Goal: Communication & Community: Answer question/provide support

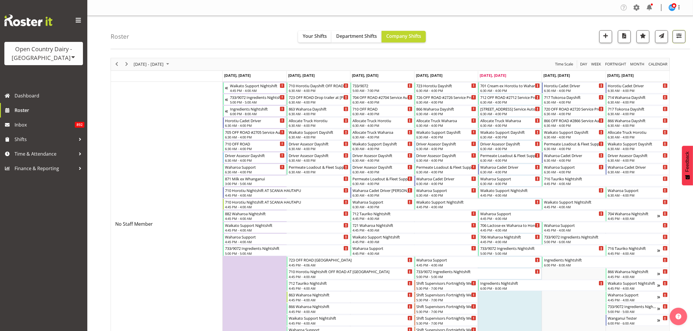
click at [682, 38] on span "button" at bounding box center [680, 36] width 8 height 8
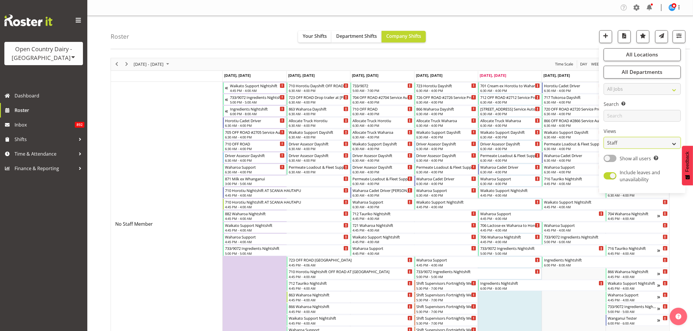
click at [669, 141] on select "Staff Role Shift - Horizontal Shift - Vertical Staff - Location" at bounding box center [642, 143] width 77 height 12
click at [529, 28] on div "Roster Your Shifts Department Shifts Company Shifts All Locations Clear Ingredi…" at bounding box center [401, 32] width 580 height 33
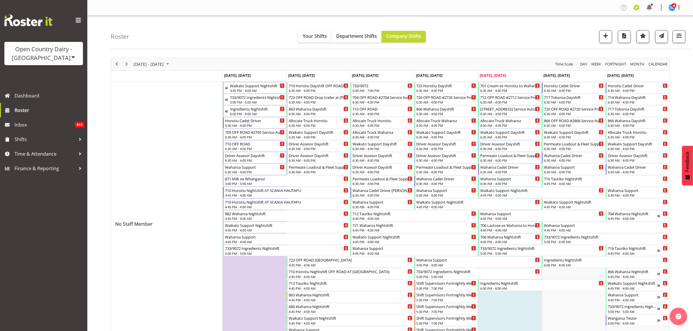
click at [637, 8] on span at bounding box center [636, 7] width 9 height 9
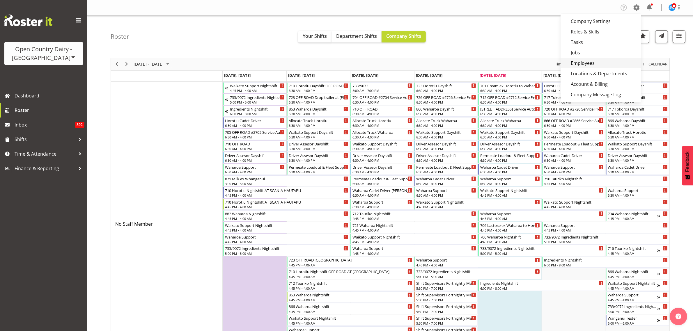
click at [594, 60] on link "Employees" at bounding box center [601, 63] width 81 height 10
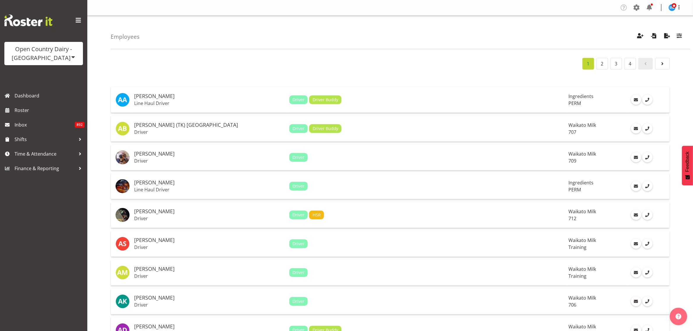
click at [438, 60] on div "1 2 3 4" at bounding box center [390, 64] width 559 height 12
click at [435, 63] on div "1 2 3 4" at bounding box center [390, 64] width 559 height 12
click at [676, 35] on span "button" at bounding box center [680, 36] width 8 height 8
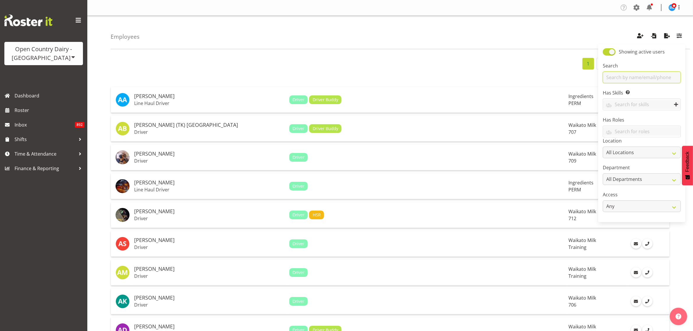
click at [640, 81] on input "text" at bounding box center [642, 78] width 78 height 12
type input "johann"
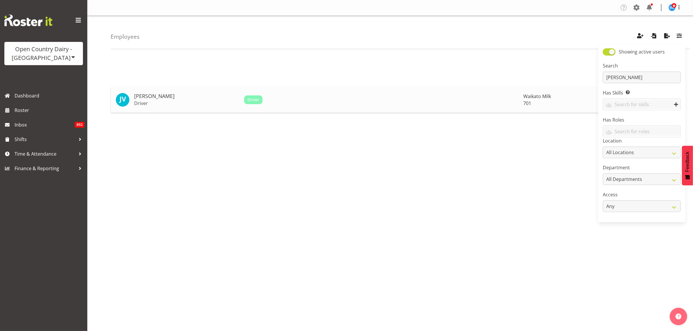
click at [148, 94] on h5 "[PERSON_NAME]" at bounding box center [186, 96] width 105 height 6
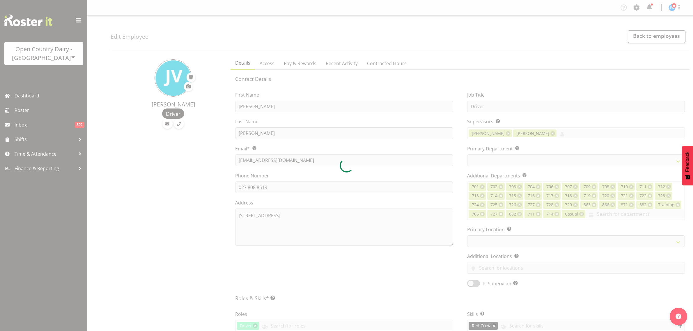
select select "TimelineWeek"
select select
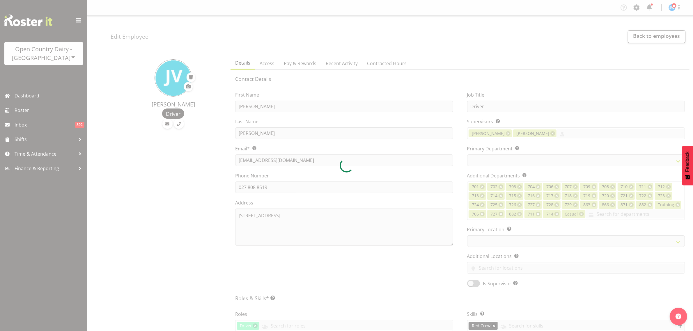
select select
select select "1054"
select select
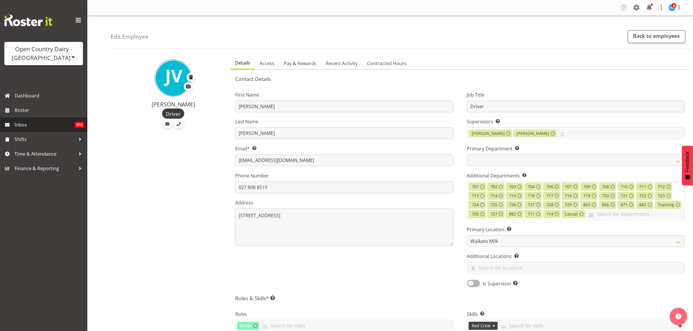
click at [33, 125] on span "Inbox" at bounding box center [45, 125] width 60 height 9
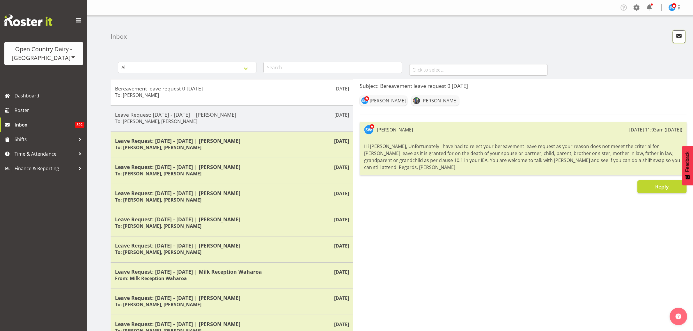
click at [678, 36] on span "button" at bounding box center [680, 36] width 8 height 8
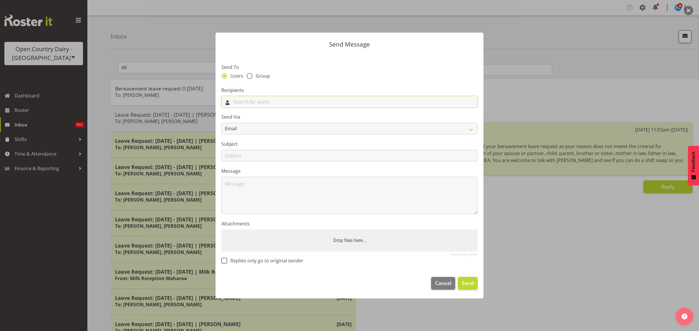
click at [255, 103] on input "text" at bounding box center [350, 101] width 256 height 9
type input "joha"
click at [250, 118] on span "[PERSON_NAME]" at bounding box center [244, 116] width 36 height 6
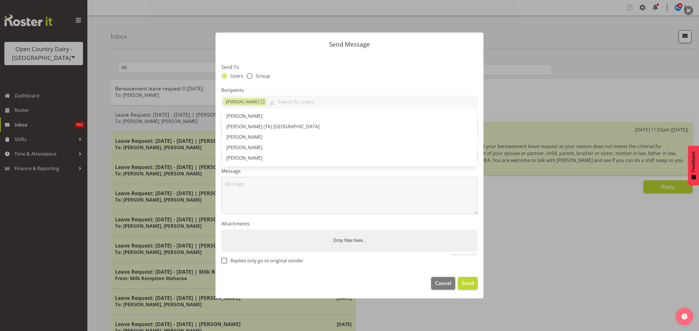
click at [302, 72] on div "Send To Users Group" at bounding box center [349, 72] width 256 height 17
click at [225, 262] on span at bounding box center [224, 261] width 6 height 6
click at [225, 262] on input "Replies only go to original sender" at bounding box center [223, 261] width 4 height 4
checkbox input "true"
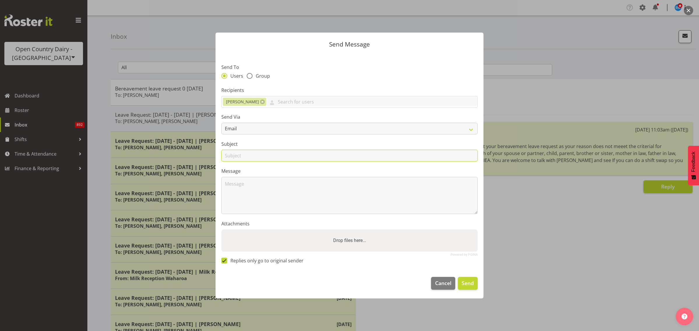
click at [267, 152] on input "text" at bounding box center [349, 156] width 256 height 12
type input "Retention Paymeny Query"
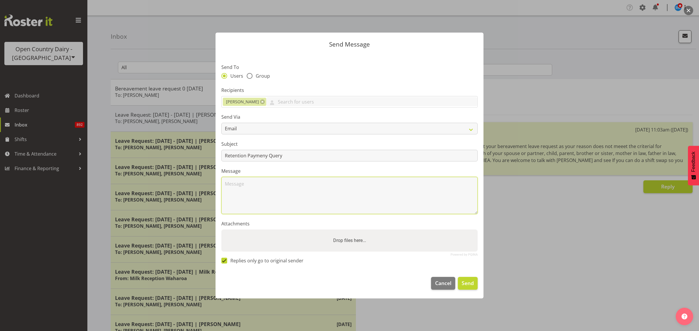
click at [251, 186] on textarea at bounding box center [349, 195] width 256 height 37
paste textarea "Hi Johann I understand your concern about the retention bonus payment and wante…"
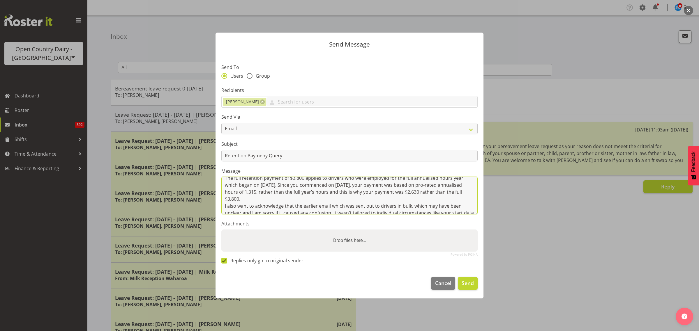
scroll to position [36, 0]
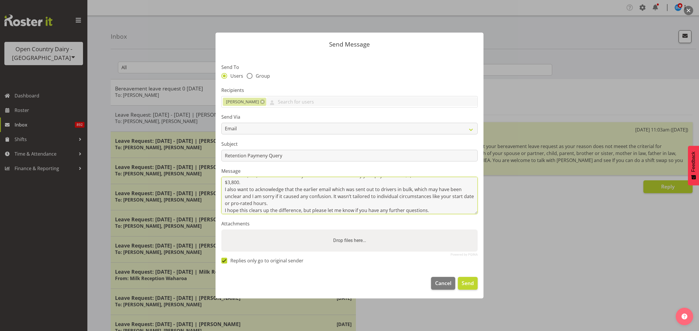
click at [292, 183] on textarea "Hi Johann I understand your concern about the retention bonus payment and wante…" at bounding box center [349, 195] width 256 height 37
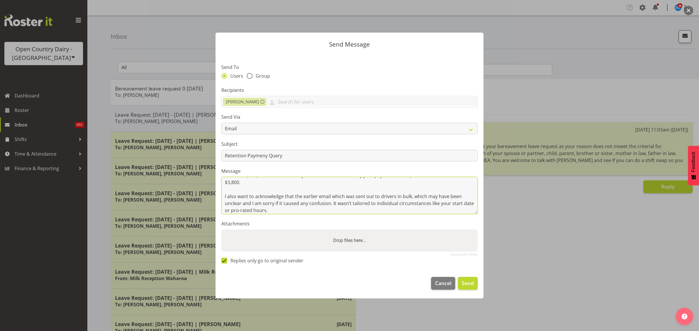
scroll to position [43, 0]
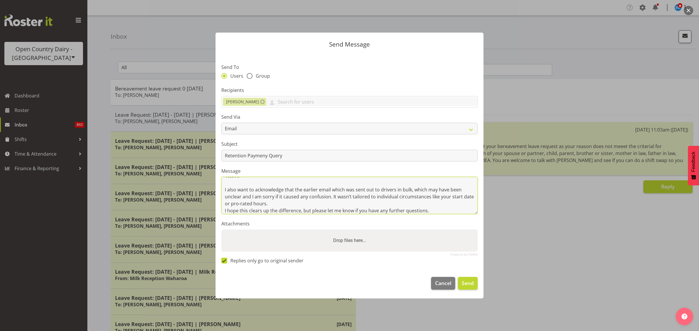
click at [282, 203] on textarea "Hi Johann I understand your concern about the retention bonus payment and wante…" at bounding box center [349, 195] width 256 height 37
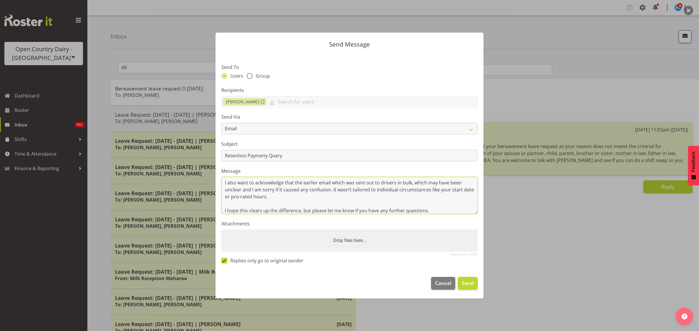
scroll to position [61, 0]
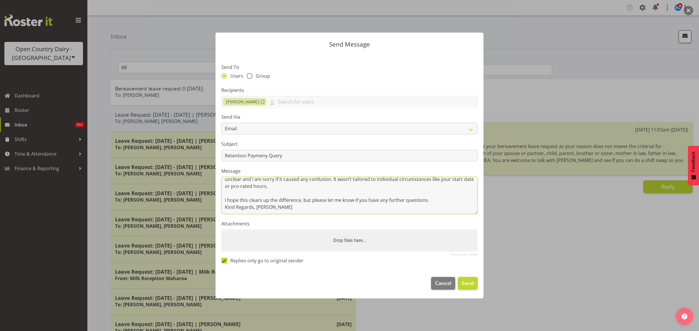
click at [430, 201] on textarea "Hi Johann I understand your concern about the retention bonus payment and wante…" at bounding box center [349, 195] width 256 height 37
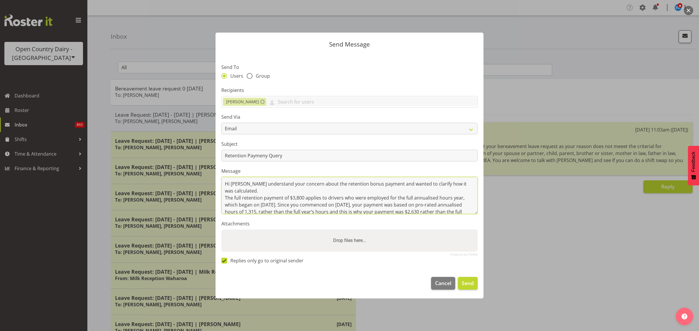
click at [458, 192] on textarea "Hi Johann I understand your concern about the retention bonus payment and wante…" at bounding box center [349, 195] width 256 height 37
type textarea "Hi Johann I understand your concern about the retention bonus payment and wante…"
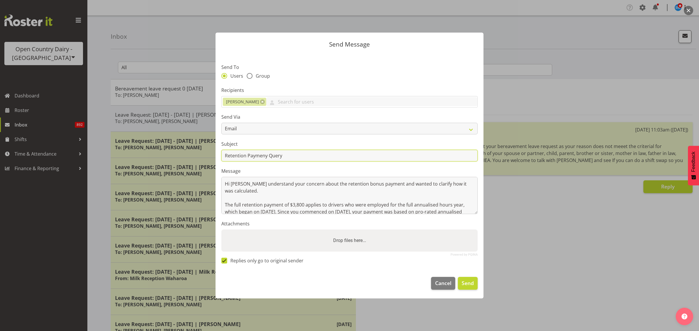
click at [267, 158] on input "Retention Paymeny Query" at bounding box center [349, 156] width 256 height 12
click at [299, 158] on input "Retention Payment Query" at bounding box center [349, 156] width 256 height 12
type input "Retention Payment Question"
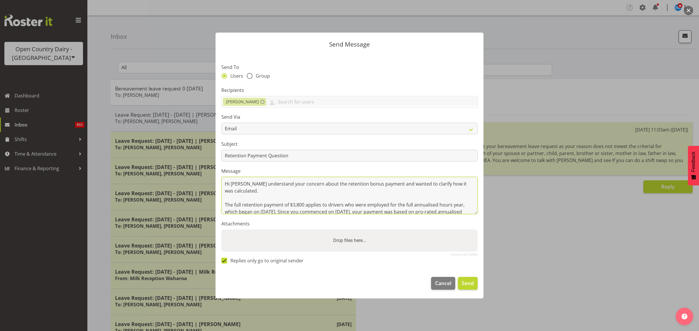
click at [264, 185] on textarea "Hi Johann I understand your concern about the retention bonus payment and wante…" at bounding box center [349, 195] width 256 height 37
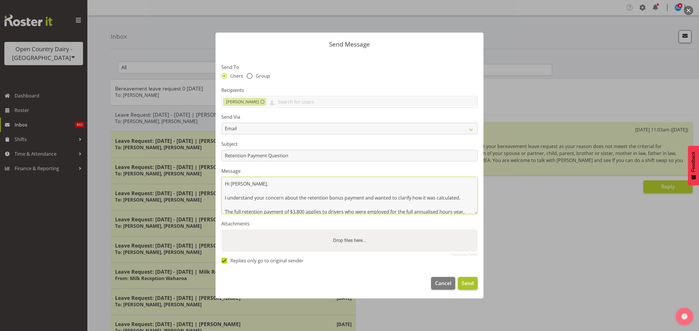
type textarea "Hi Johann, I understand your concern about the retention bonus payment and want…"
click at [467, 282] on span "Send" at bounding box center [468, 284] width 12 height 8
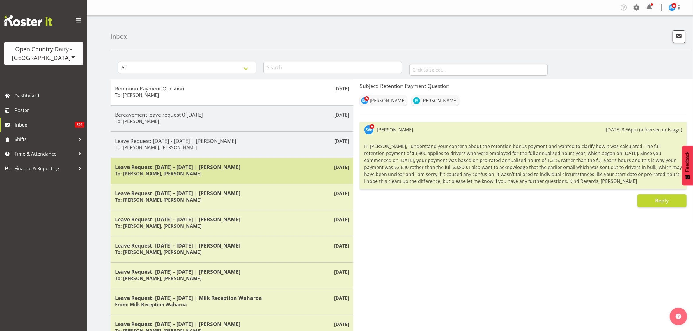
click at [273, 169] on h5 "Leave Request: 26/09/25 - 26/09/25 | Jimi Jack" at bounding box center [232, 167] width 234 height 6
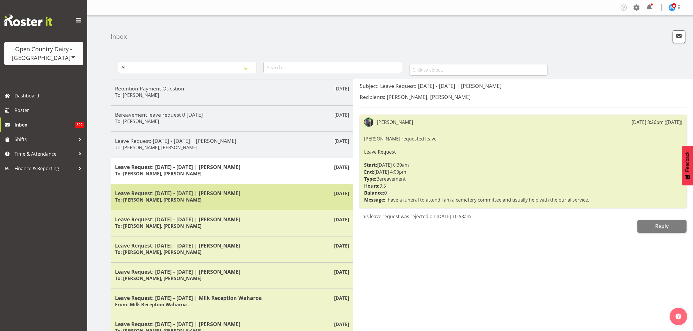
click at [261, 192] on h5 "Leave Request: 22/01/26 - 22/01/26 | Helaina Walker" at bounding box center [232, 193] width 234 height 6
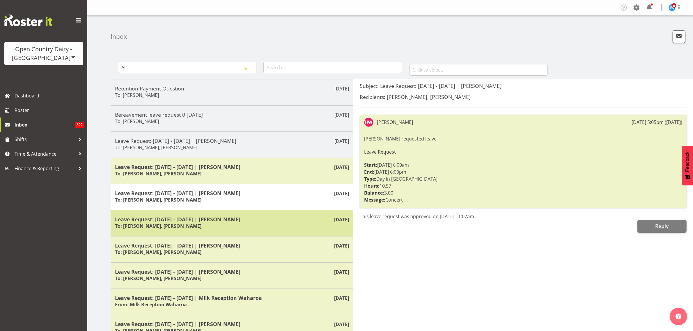
click at [254, 224] on div "Leave Request: 20/09/25 - 20/09/25 | Jayden Vincent To: Steve Webb, Phillip Robb" at bounding box center [232, 223] width 234 height 14
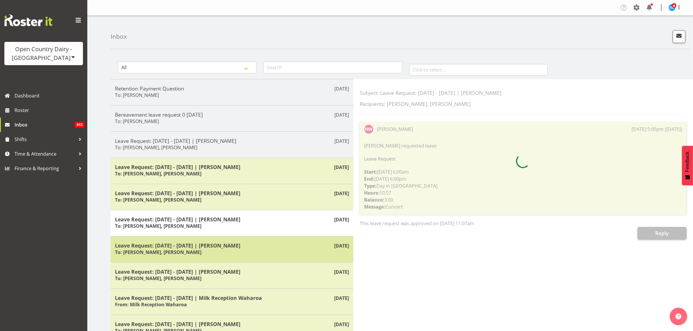
click at [258, 244] on h5 "Leave Request: 22/09/25 - 23/09/25 | Jayden Vincent" at bounding box center [232, 246] width 234 height 6
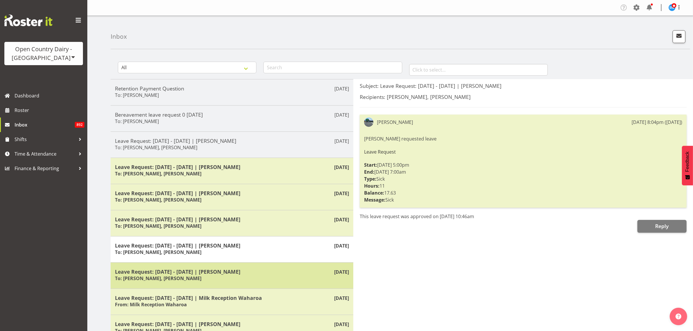
click at [253, 275] on div "Leave Request: 23/09/25 - 23/09/25 | Len Grace To: Steve Webb, Phillip Robb" at bounding box center [232, 276] width 234 height 14
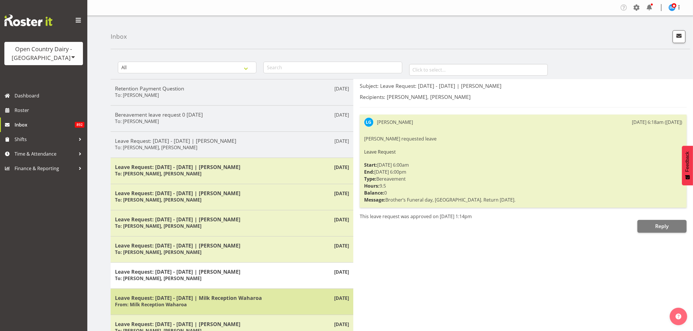
click at [264, 301] on div "Leave Request: 21/09/25 - 21/09/25 | Milk Reception Waharoa From: Milk Receptio…" at bounding box center [232, 302] width 234 height 14
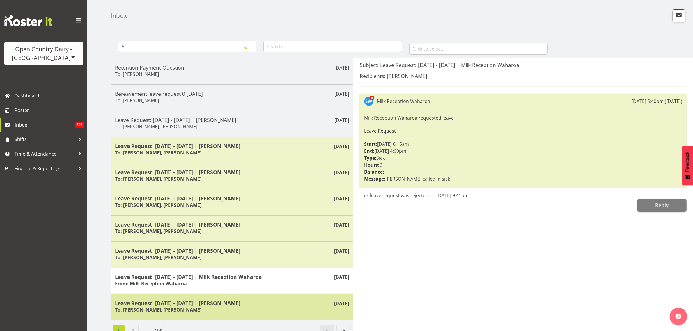
scroll to position [33, 0]
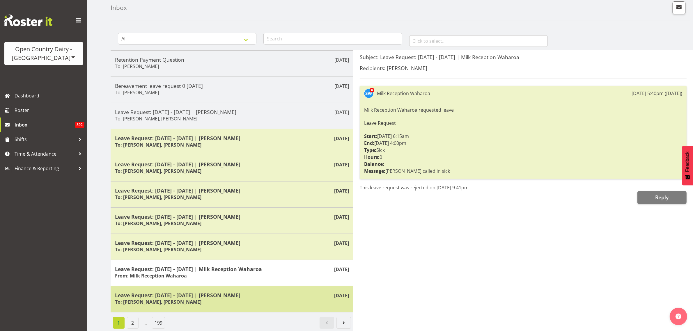
click at [257, 292] on h5 "Leave Request: 08/11/25 - 09/11/25 | Brian Riddle" at bounding box center [232, 295] width 234 height 6
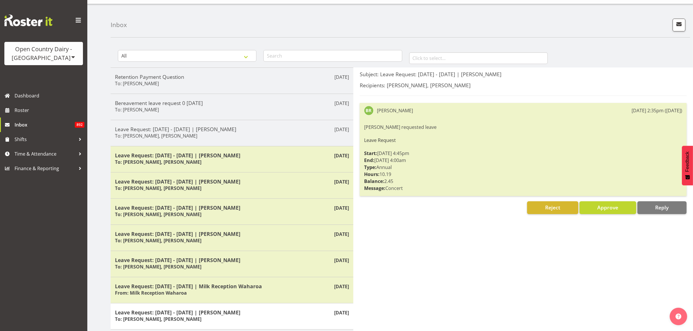
scroll to position [0, 0]
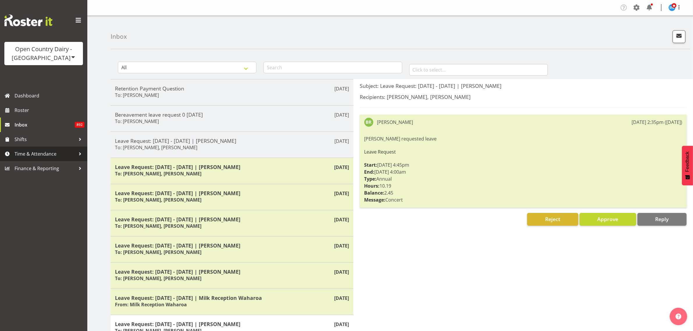
click at [33, 153] on span "Time & Attendance" at bounding box center [45, 154] width 61 height 9
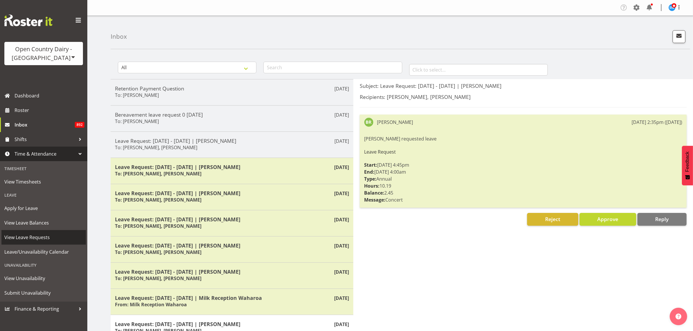
click at [44, 238] on span "View Leave Requests" at bounding box center [43, 237] width 79 height 9
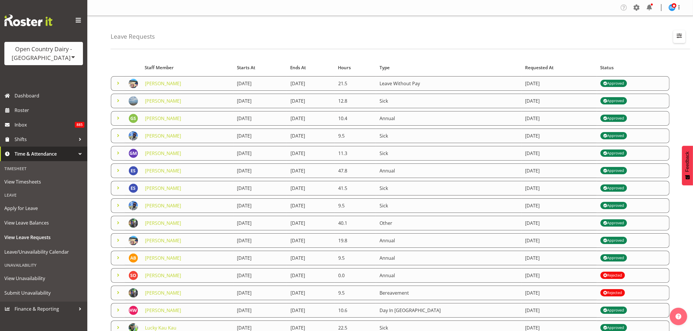
click at [680, 37] on span "button" at bounding box center [680, 36] width 8 height 8
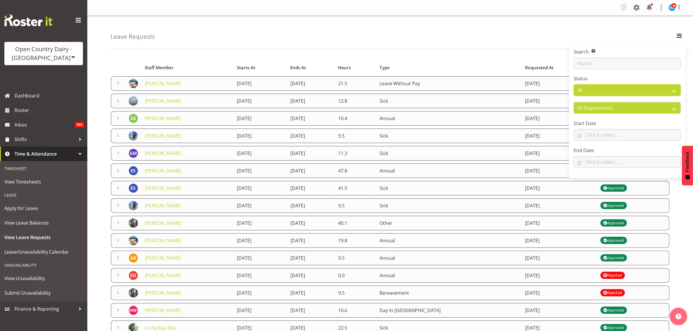
click at [650, 90] on select "All Approved Requested Unapproved" at bounding box center [627, 90] width 107 height 12
select select "requested"
click at [574, 85] on select "All Approved Requested Unapproved" at bounding box center [627, 90] width 107 height 12
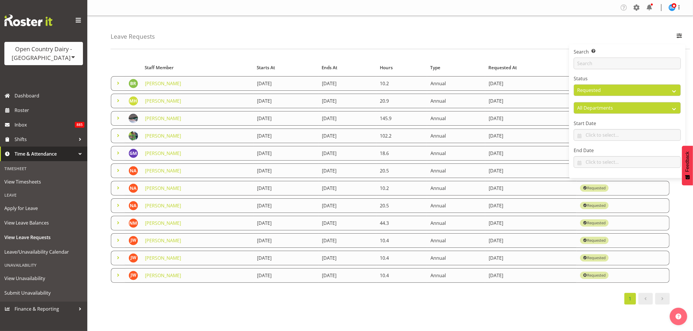
click at [457, 43] on div "Leave Requests Search Search for a particular employee Status All Approved Requ…" at bounding box center [401, 32] width 580 height 33
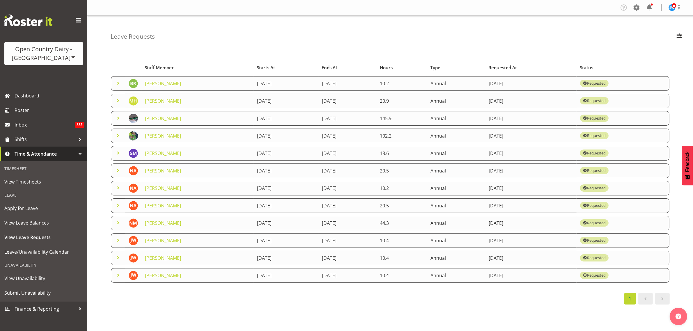
click at [118, 173] on span at bounding box center [118, 170] width 7 height 7
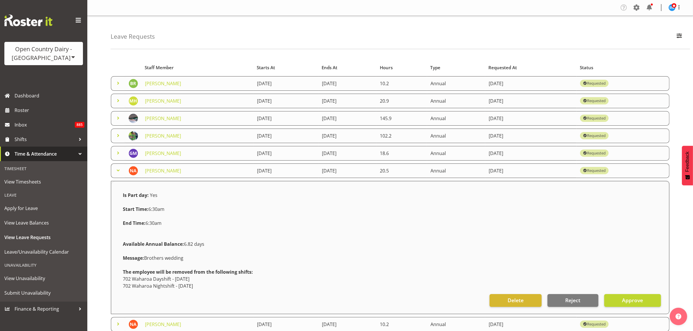
click at [118, 173] on span at bounding box center [118, 170] width 7 height 7
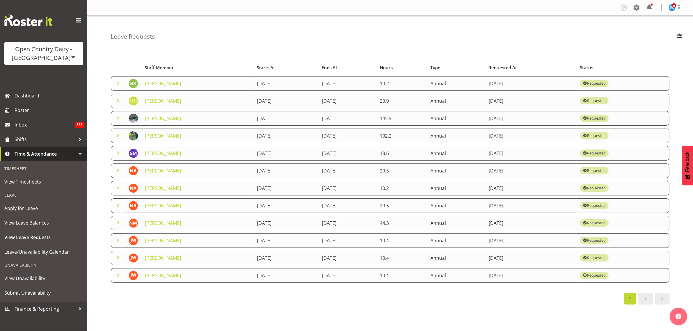
click at [117, 173] on span at bounding box center [118, 170] width 7 height 7
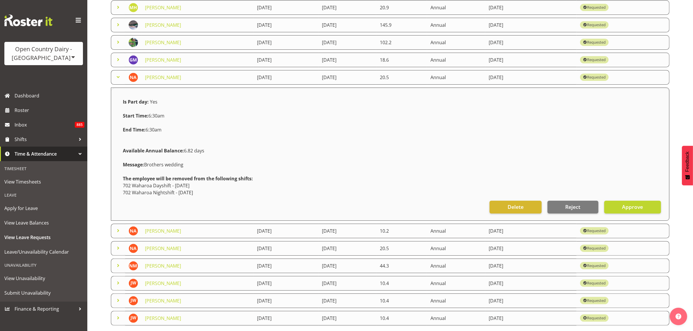
scroll to position [109, 0]
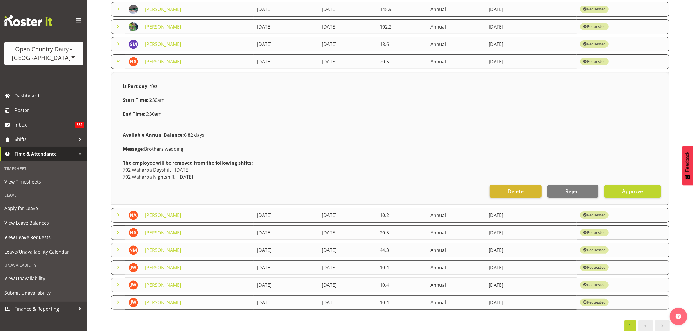
click at [119, 215] on span at bounding box center [118, 215] width 7 height 7
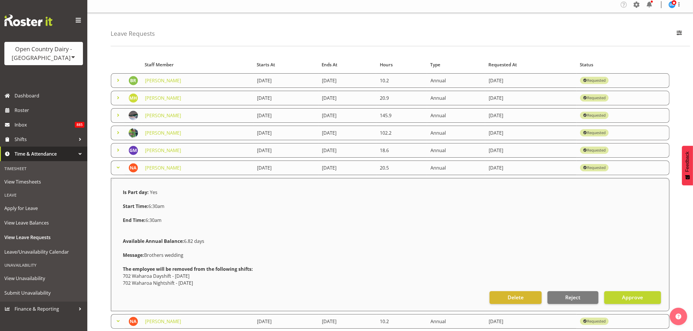
scroll to position [0, 0]
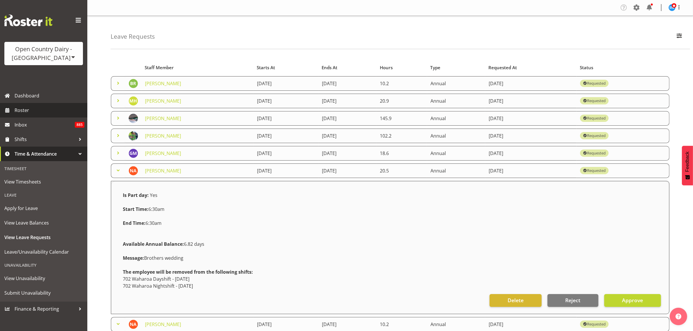
click at [42, 111] on span "Roster" at bounding box center [50, 110] width 70 height 9
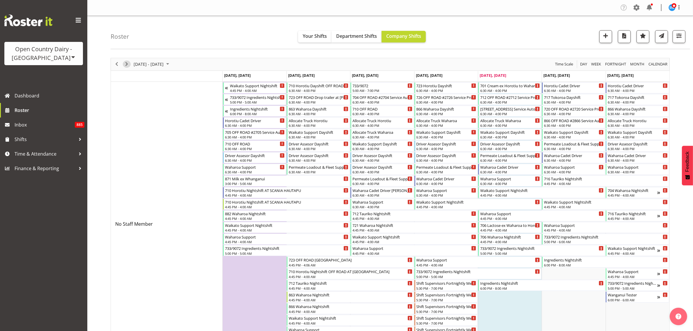
click at [127, 66] on span "Next" at bounding box center [126, 64] width 7 height 7
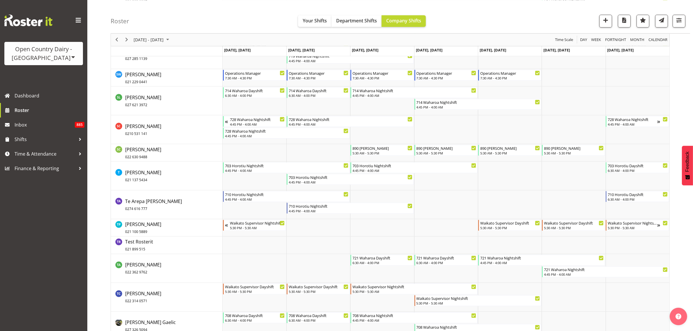
scroll to position [3968, 0]
